Goal: Find specific page/section: Find specific page/section

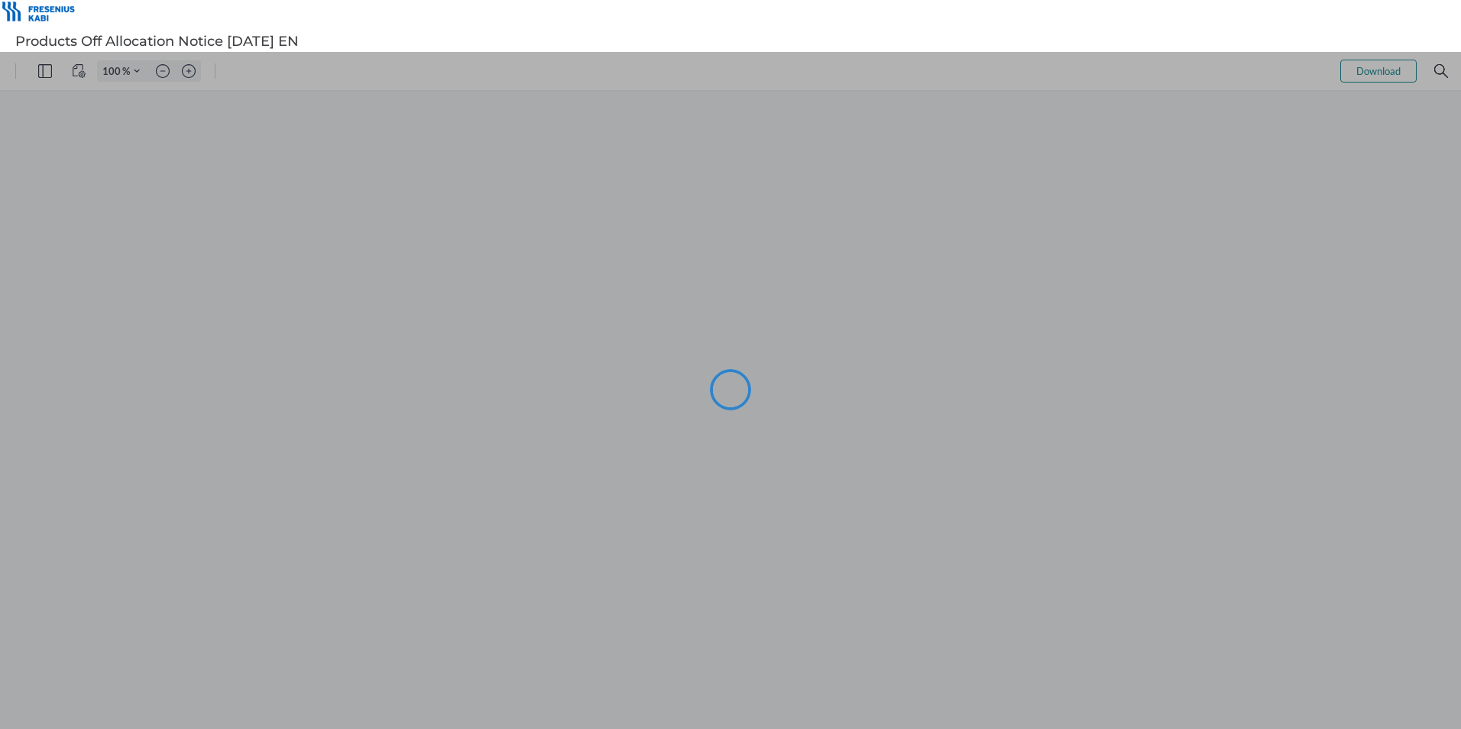
type input "105"
